Goal: Find specific page/section: Find specific page/section

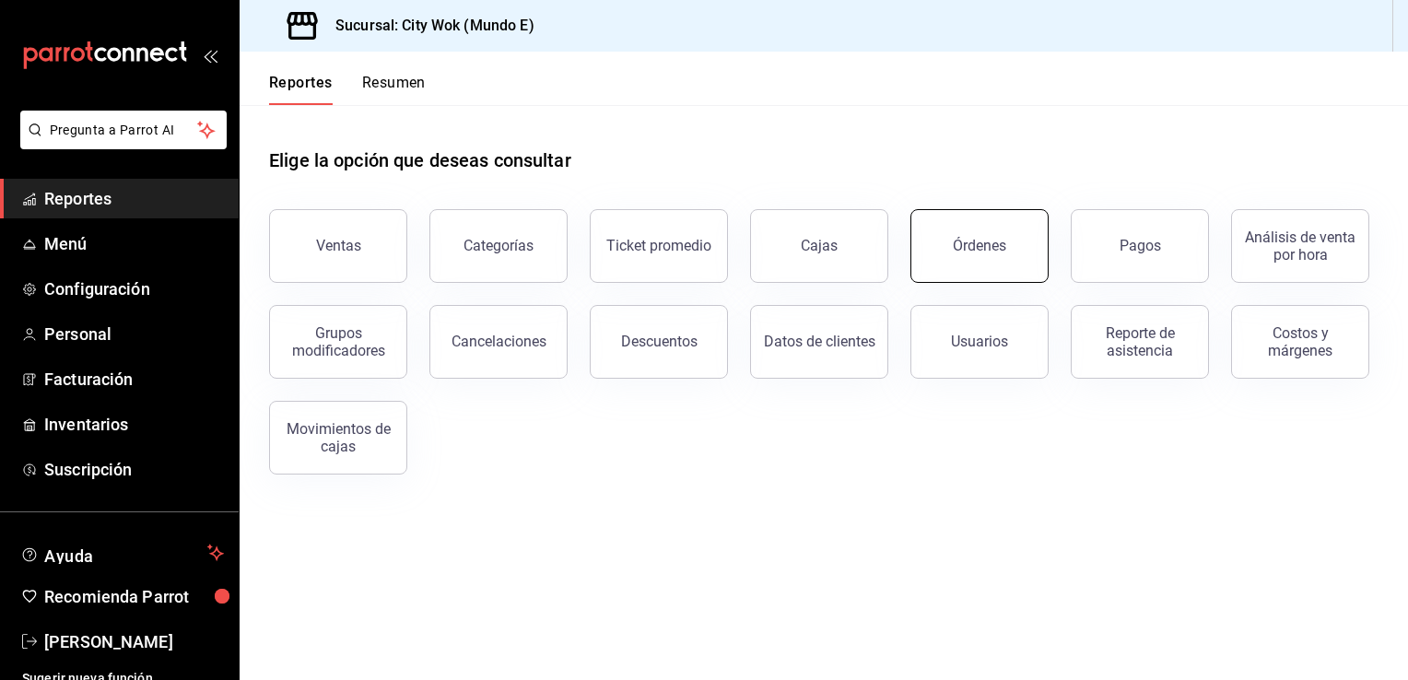
click at [965, 263] on button "Órdenes" at bounding box center [979, 246] width 138 height 74
